Goal: Task Accomplishment & Management: Manage account settings

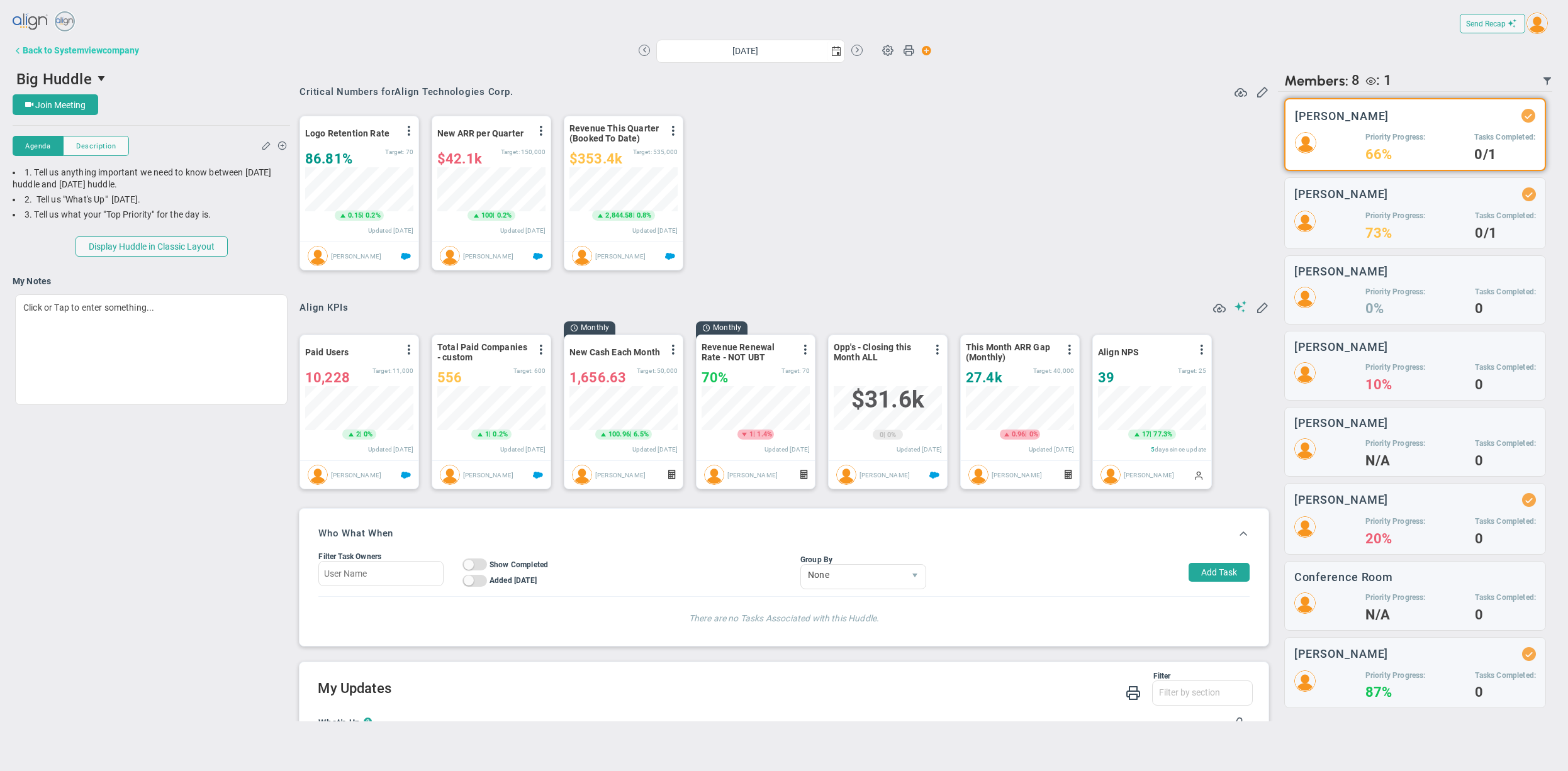
click at [113, 50] on div "Back to Systemviewcompany" at bounding box center [80, 50] width 117 height 10
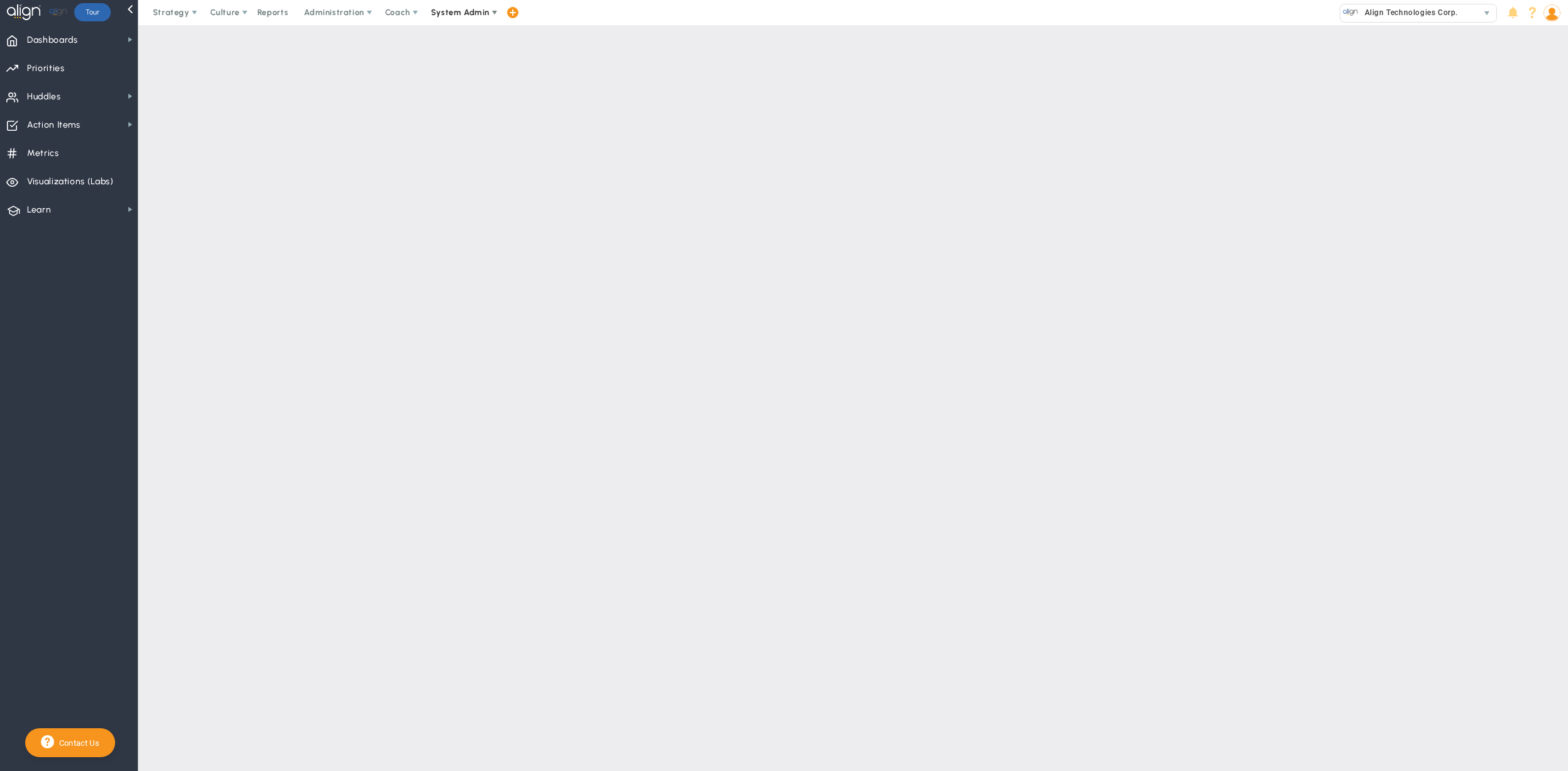
click at [469, 9] on span "System Admin" at bounding box center [460, 12] width 59 height 9
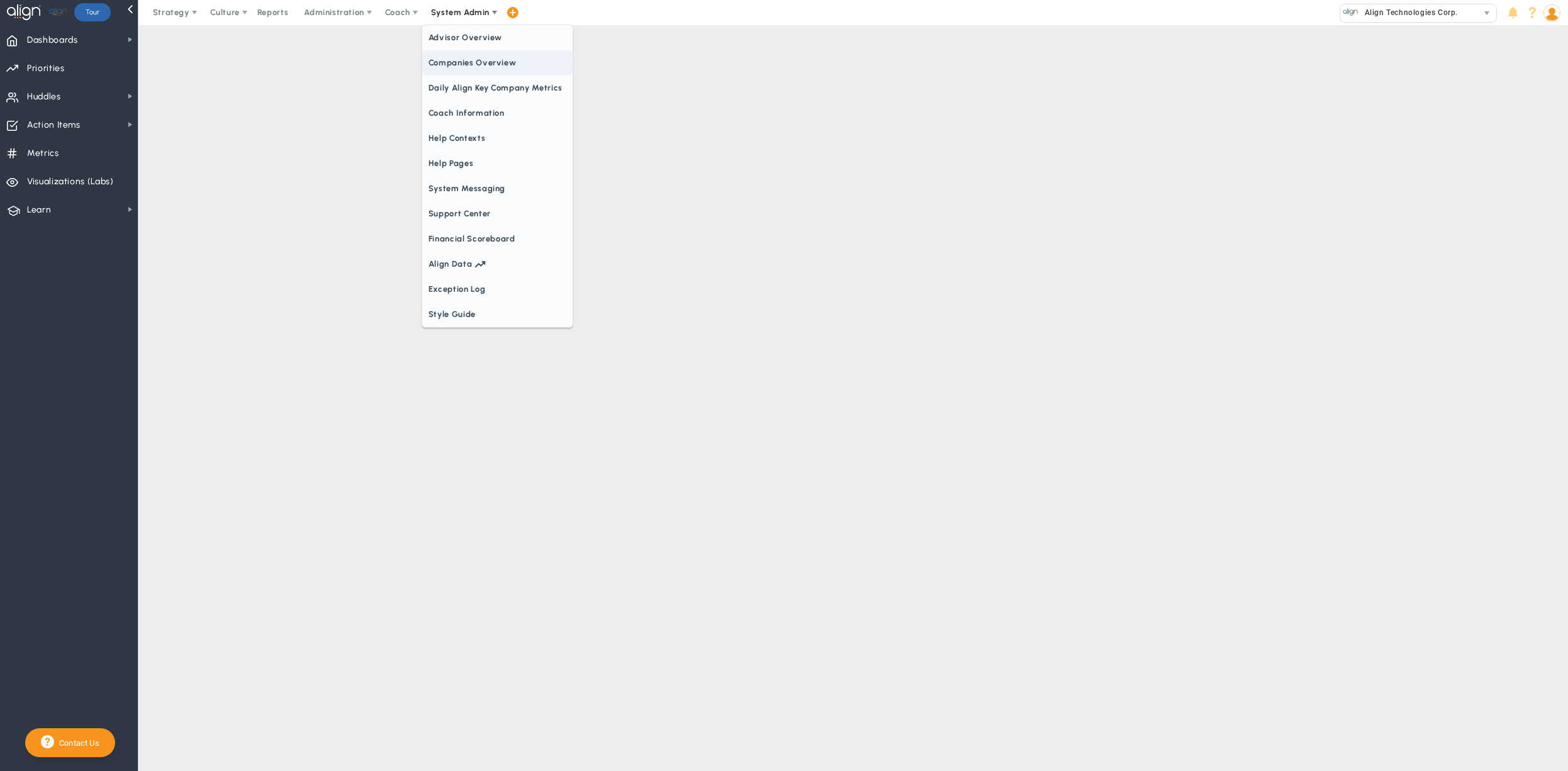
click at [476, 65] on span "Companies Overview" at bounding box center [497, 63] width 151 height 25
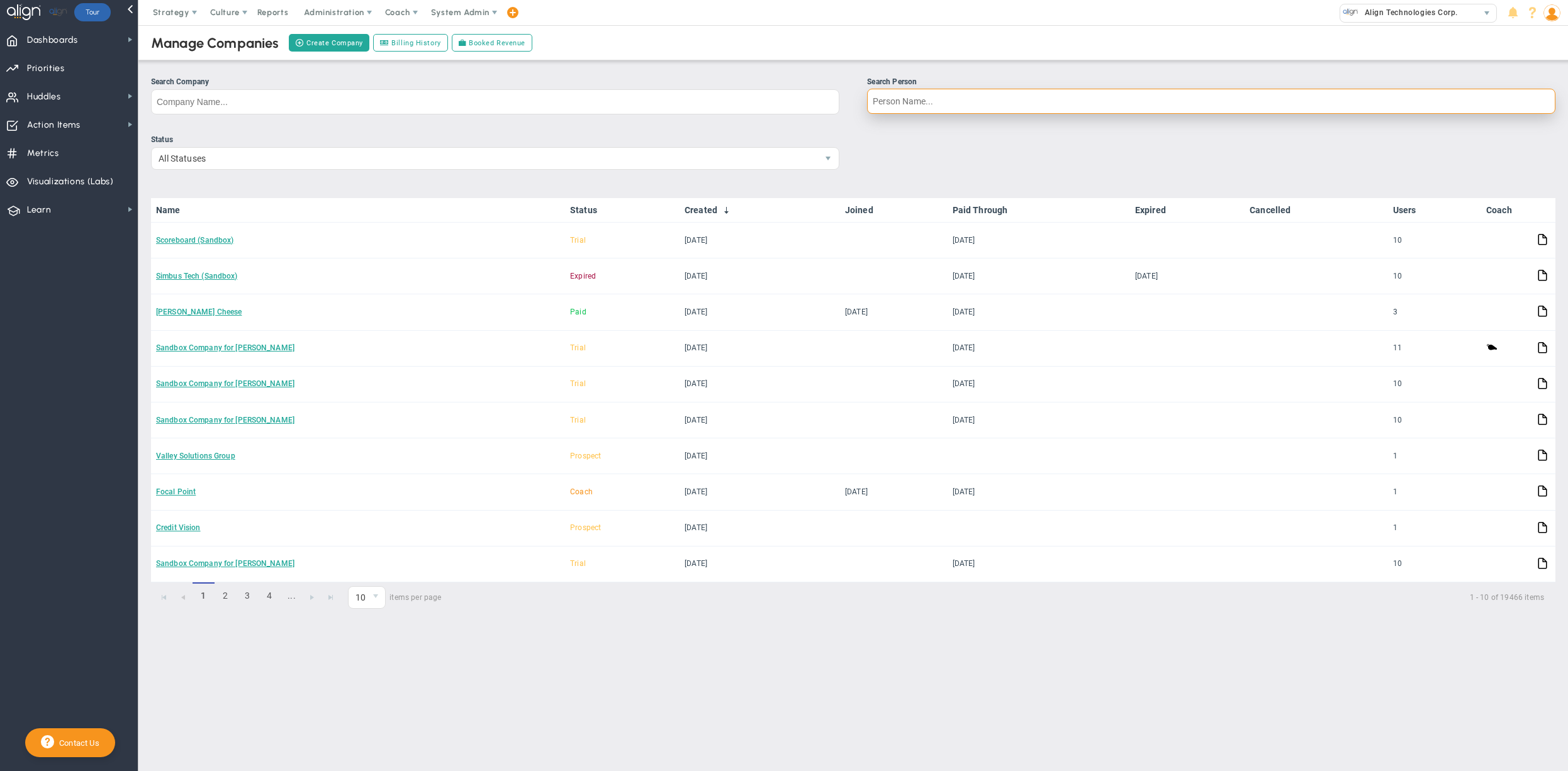
click at [929, 101] on input "Search Person" at bounding box center [1211, 101] width 688 height 25
type input "[PERSON_NAME]"
click at [971, 127] on span "[PERSON_NAME] : [PERSON_NAME][EMAIL_ADDRESS][PERSON_NAME][DOMAIN_NAME]" at bounding box center [1076, 131] width 355 height 9
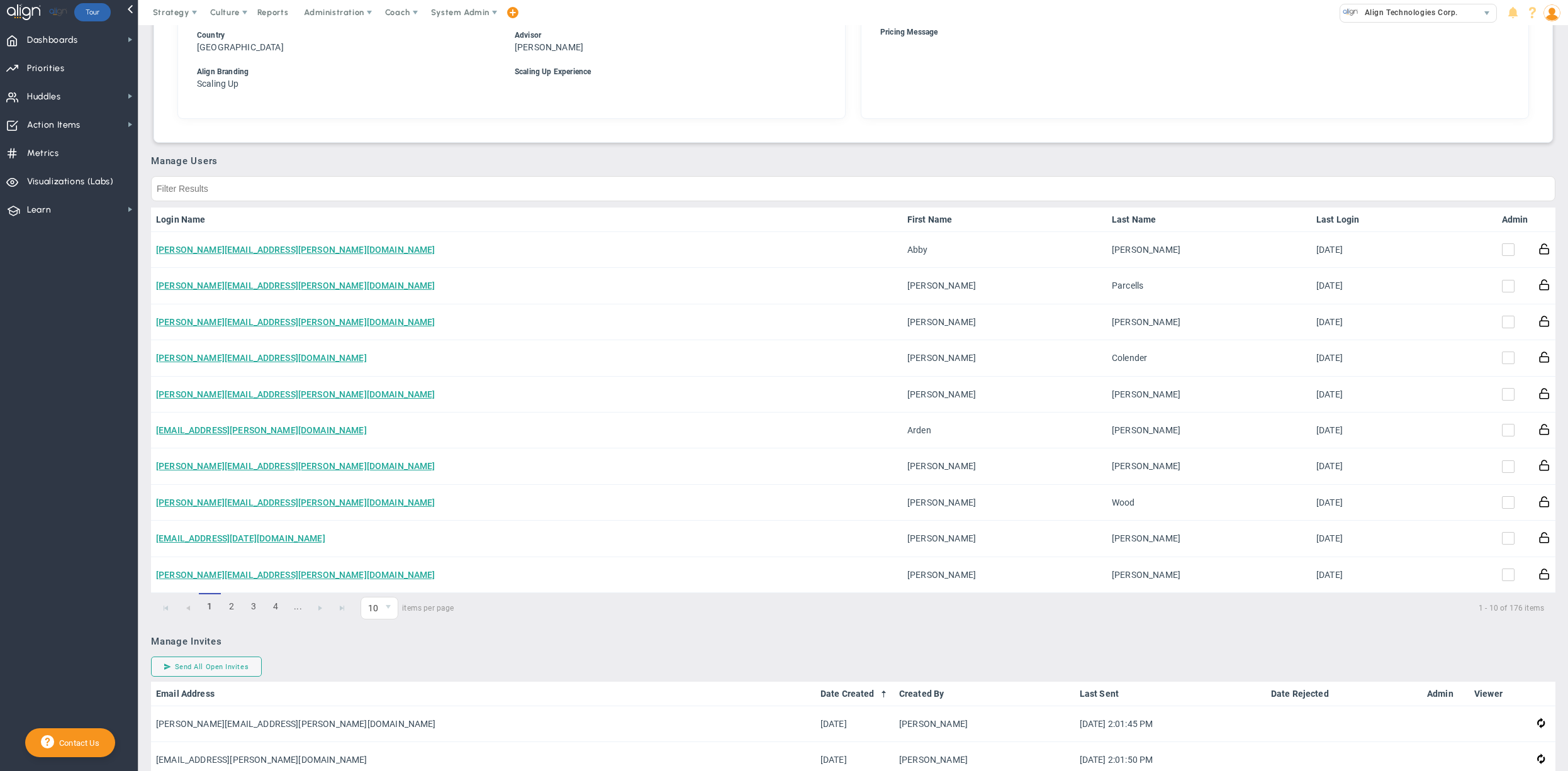
scroll to position [413, 0]
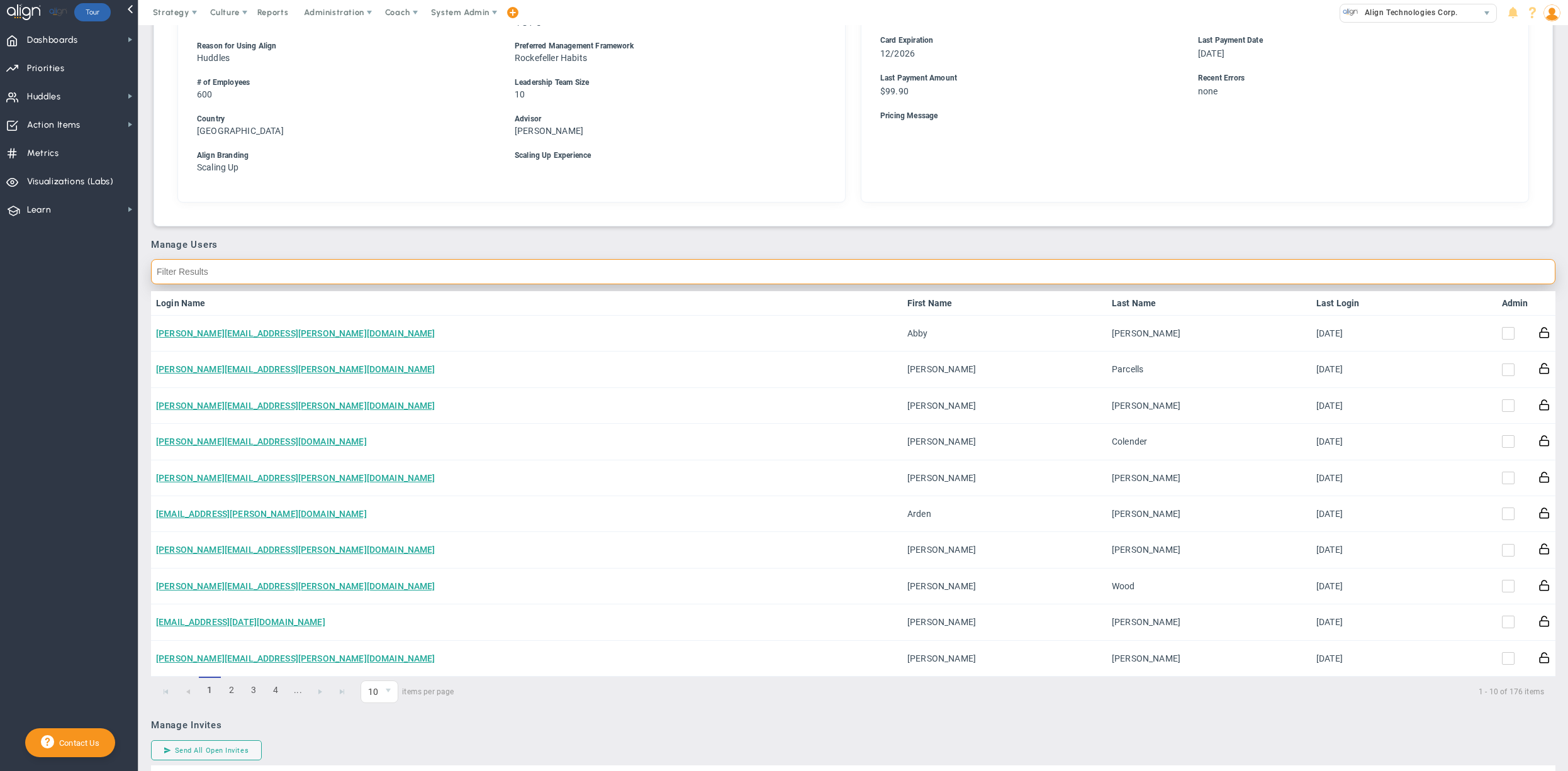
click at [1396, 265] on input "text" at bounding box center [854, 271] width 1405 height 25
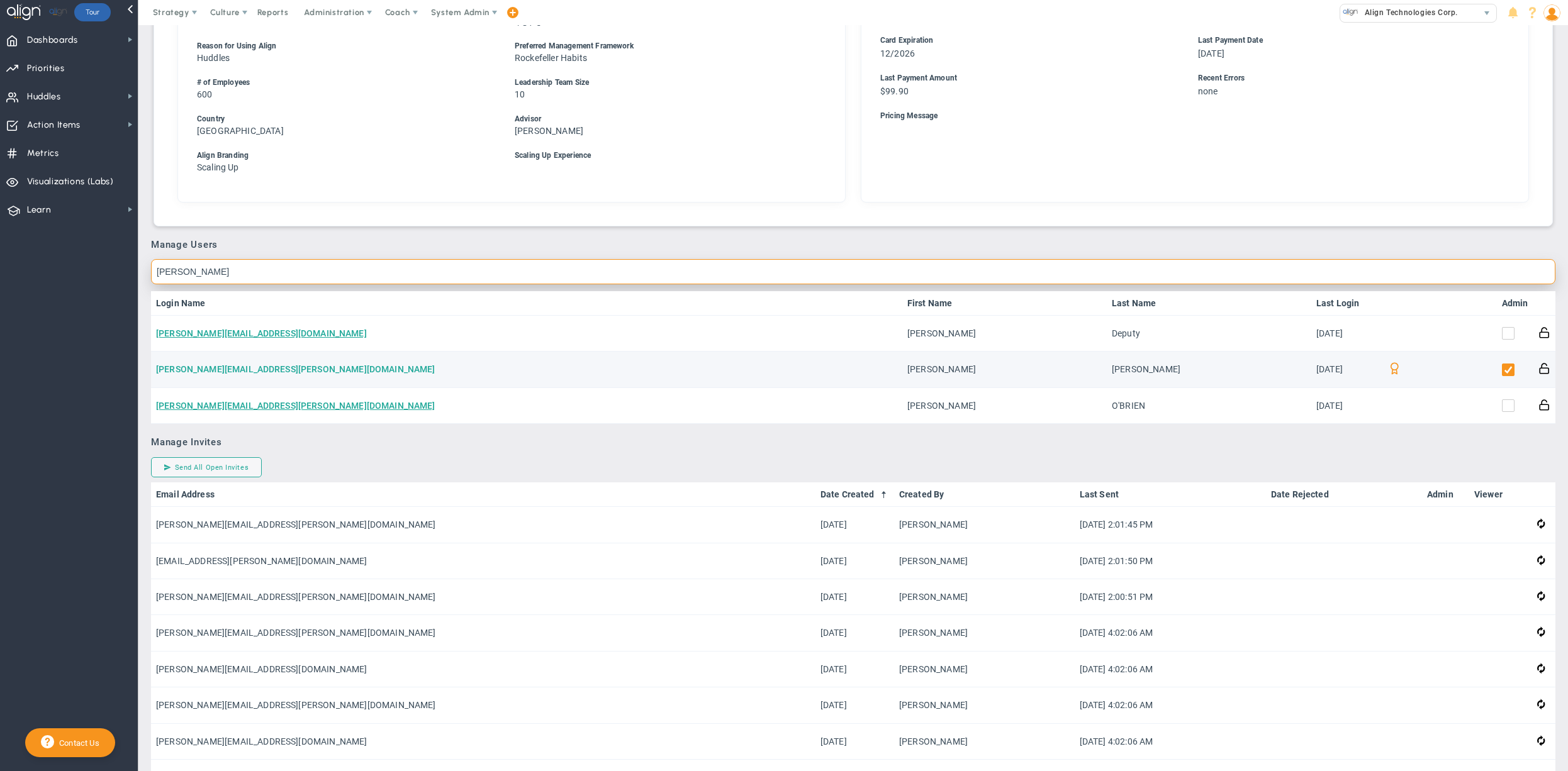
type input "[PERSON_NAME]"
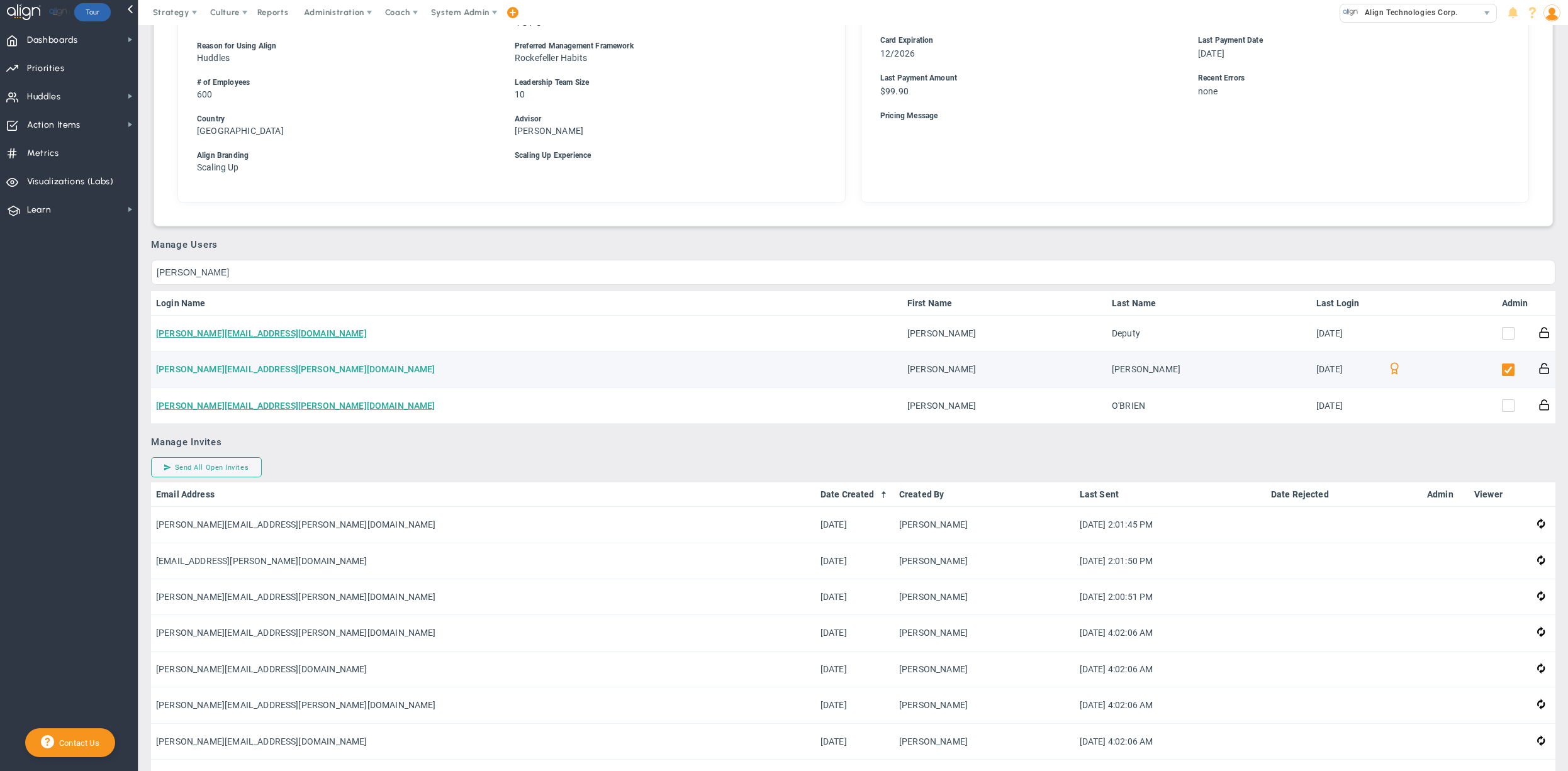
click at [260, 364] on link "[PERSON_NAME][EMAIL_ADDRESS][PERSON_NAME][DOMAIN_NAME]" at bounding box center [296, 369] width 280 height 10
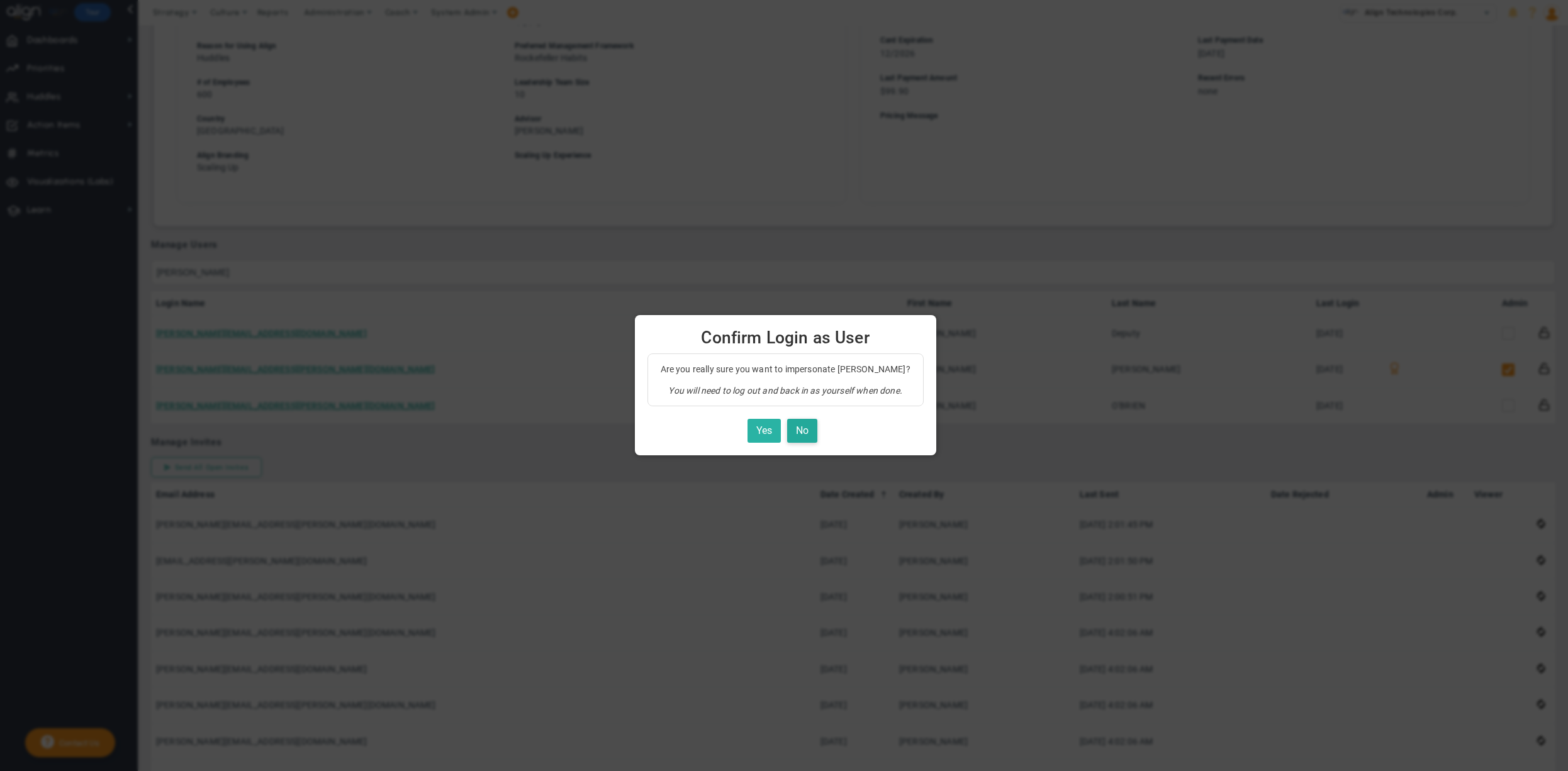
click at [760, 430] on button "Yes" at bounding box center [765, 432] width 33 height 25
